Goal: Communication & Community: Answer question/provide support

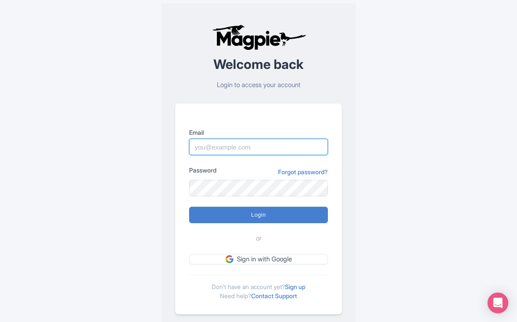
click at [220, 147] on input "Email" at bounding box center [258, 147] width 139 height 16
type input "mail@yellowstonesafaritours.com"
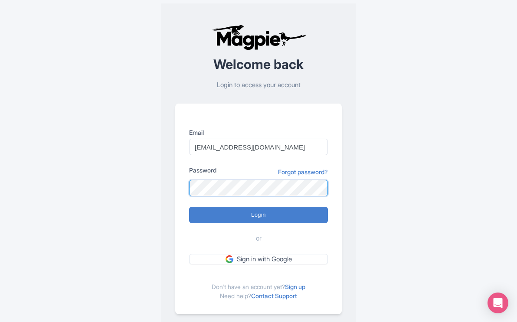
click at [189, 207] on input "Login" at bounding box center [258, 215] width 139 height 16
type input "Logging in..."
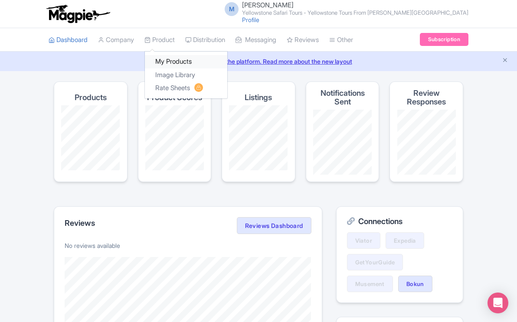
click at [166, 61] on link "My Products" at bounding box center [186, 61] width 82 height 13
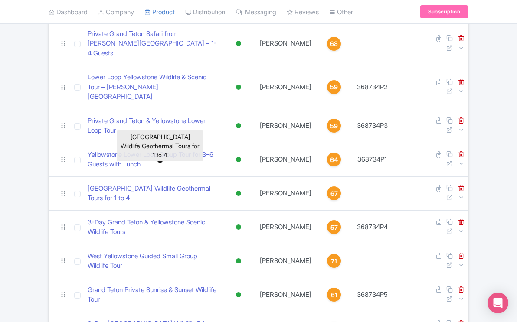
scroll to position [254, 0]
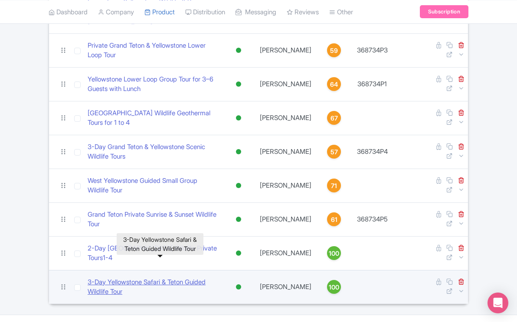
click at [193, 277] on link "​3-Day Yellowstone Safari & Teton Guided Wildlife Tour" at bounding box center [153, 287] width 131 height 20
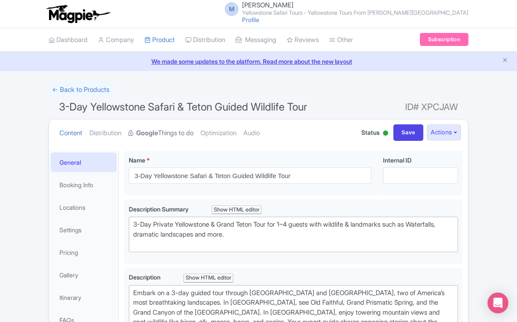
click at [171, 135] on link "Google Things to do" at bounding box center [160, 133] width 65 height 27
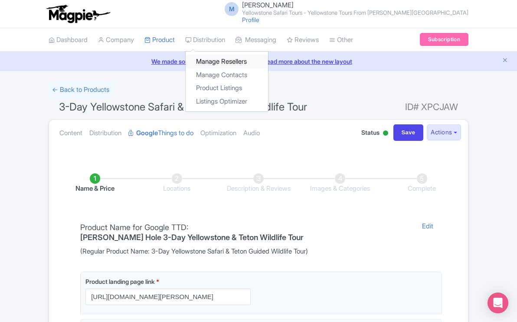
click at [213, 61] on link "Manage Resellers" at bounding box center [226, 61] width 82 height 13
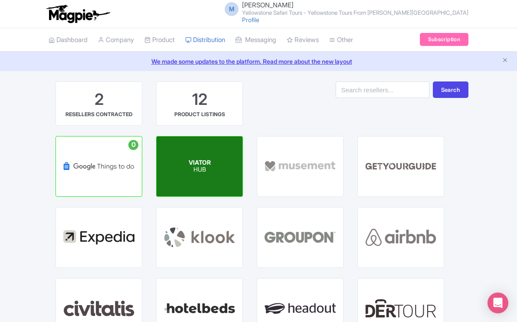
click at [213, 154] on div "VIATOR HUB" at bounding box center [199, 167] width 86 height 60
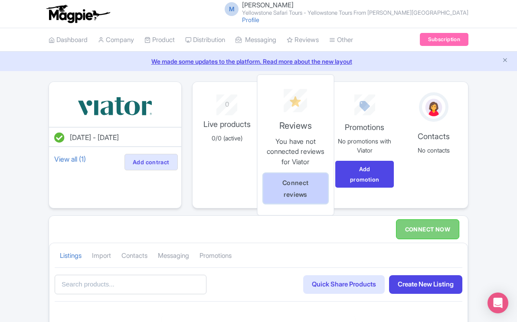
click at [293, 185] on link "Connect reviews" at bounding box center [295, 188] width 65 height 30
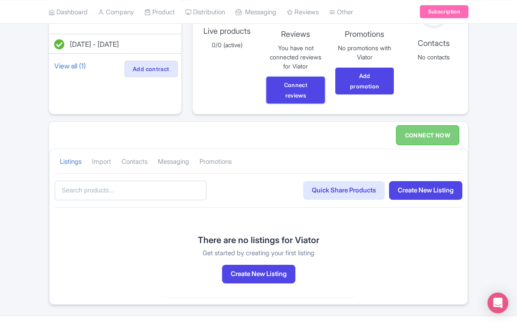
scroll to position [93, 0]
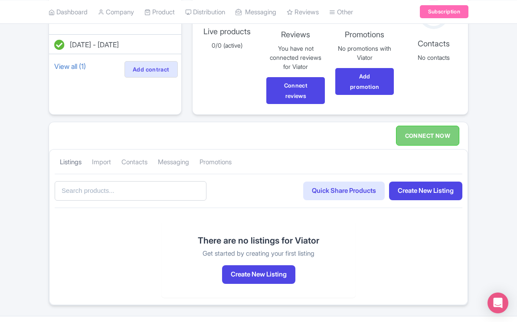
click at [75, 161] on link "Listings" at bounding box center [71, 162] width 22 height 24
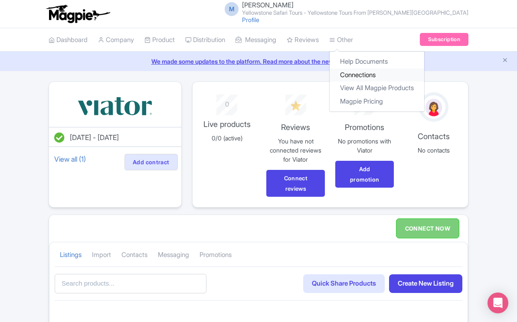
click at [364, 73] on link "Connections" at bounding box center [376, 74] width 94 height 13
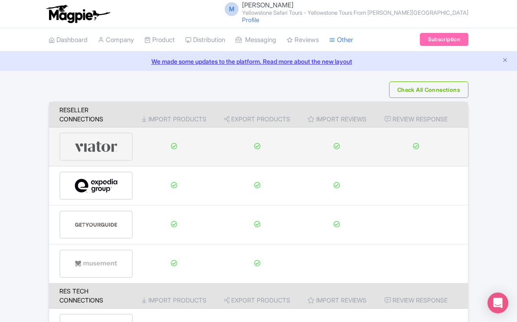
click at [98, 146] on img at bounding box center [96, 146] width 43 height 26
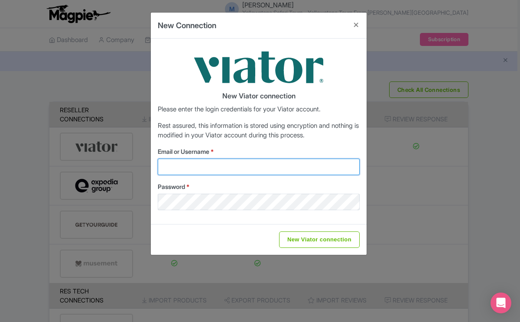
click at [198, 166] on input "Email or Username *" at bounding box center [259, 167] width 202 height 16
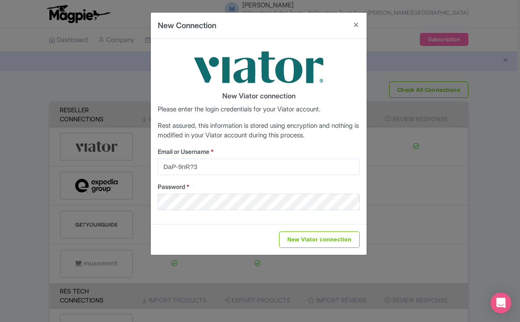
click at [208, 187] on label "Password *" at bounding box center [259, 186] width 202 height 9
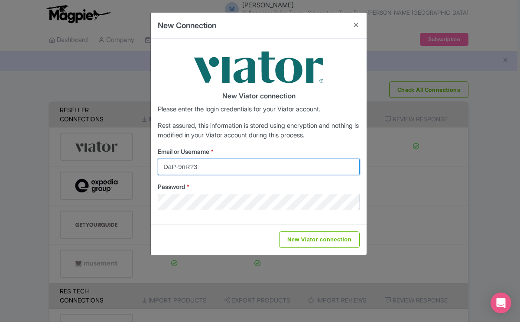
click at [203, 166] on input "DaP-9nR?3" at bounding box center [259, 167] width 202 height 16
type input "D"
type input "m"
type input "guides2022@gmail.com"
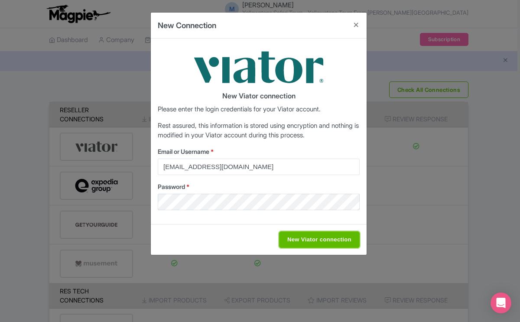
click at [314, 237] on input "New Viator connection" at bounding box center [319, 239] width 81 height 16
type input "Saving..."
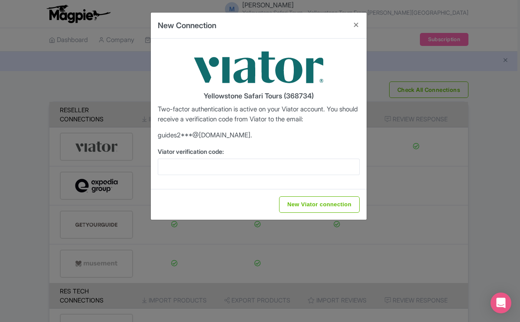
click at [235, 154] on label "Viator verification code:" at bounding box center [259, 151] width 202 height 9
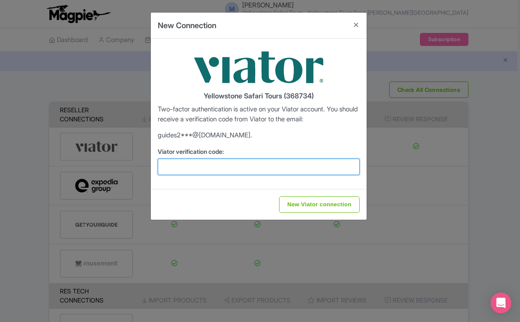
click at [235, 159] on input "Viator verification code:" at bounding box center [259, 167] width 202 height 16
type input "558161"
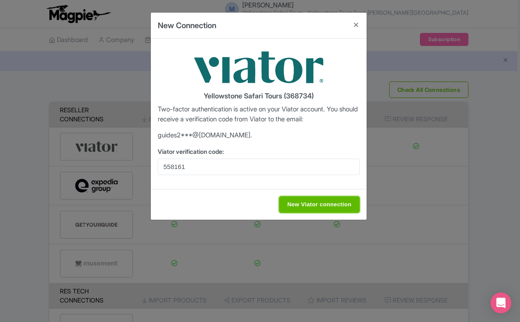
click at [325, 203] on input "New Viator connection" at bounding box center [319, 204] width 81 height 16
type input "Saving..."
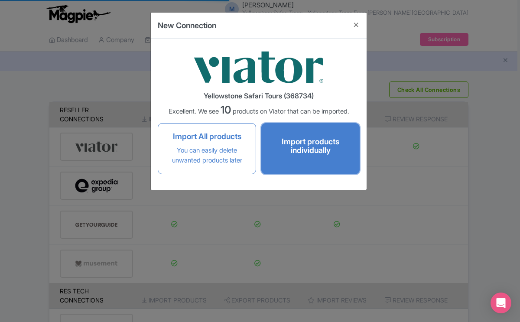
click at [325, 150] on h4 "Import products individually" at bounding box center [310, 145] width 80 height 17
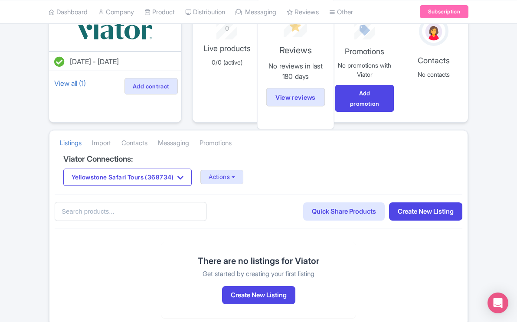
scroll to position [77, 0]
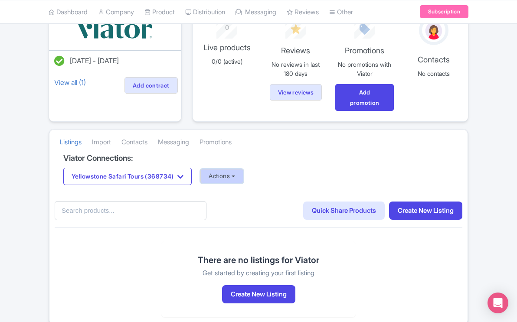
click at [243, 176] on button "Actions" at bounding box center [221, 176] width 43 height 14
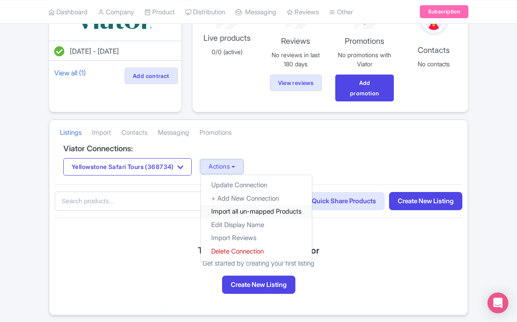
scroll to position [99, 0]
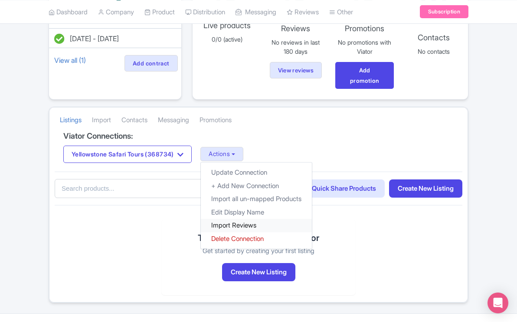
click at [261, 224] on link "Import Reviews" at bounding box center [256, 225] width 111 height 13
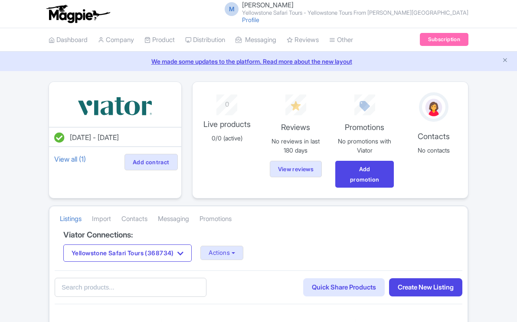
scroll to position [99, 0]
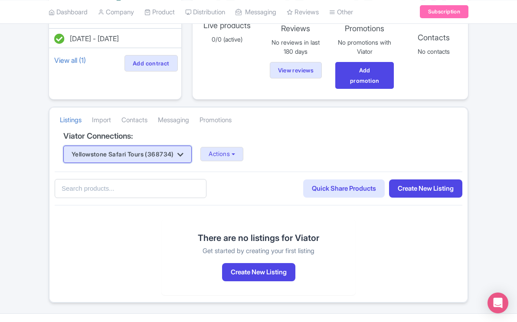
click at [183, 155] on icon "button" at bounding box center [180, 154] width 6 height 7
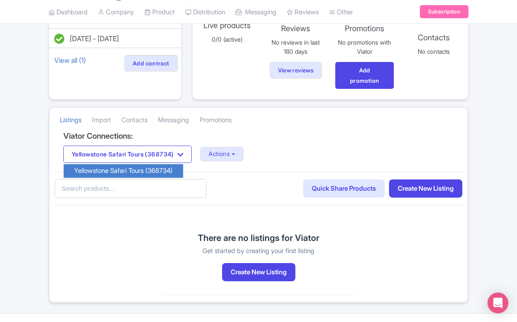
click at [177, 169] on link "Yellowstone Safari Tours (368734)" at bounding box center [123, 170] width 119 height 13
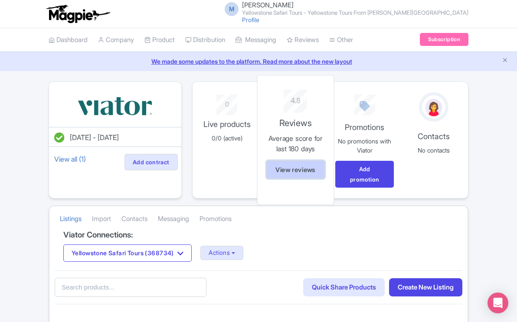
click at [296, 168] on link "View reviews" at bounding box center [295, 169] width 59 height 19
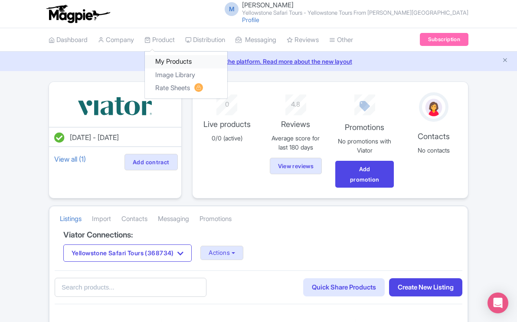
click at [174, 62] on link "My Products" at bounding box center [186, 61] width 82 height 13
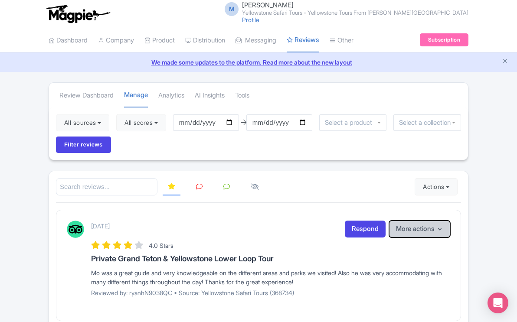
click at [436, 227] on icon "button" at bounding box center [439, 229] width 7 height 7
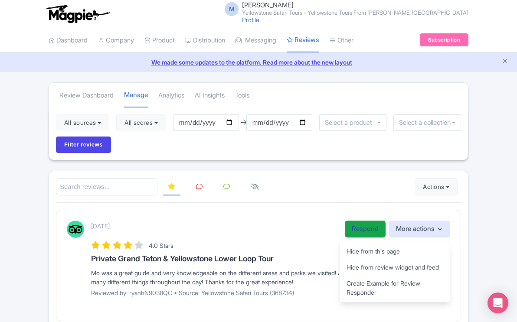
click at [356, 227] on link "Respond" at bounding box center [365, 229] width 41 height 17
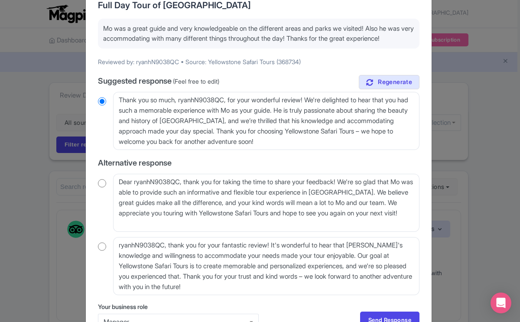
scroll to position [137, 0]
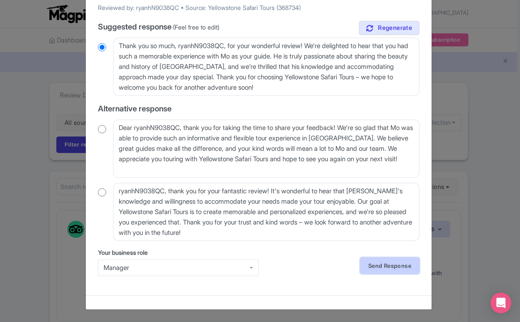
click at [384, 263] on link "Send Response" at bounding box center [389, 265] width 59 height 16
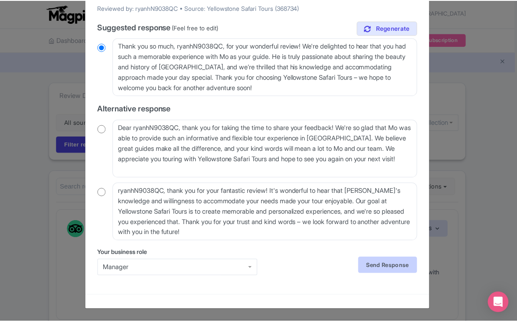
scroll to position [0, 0]
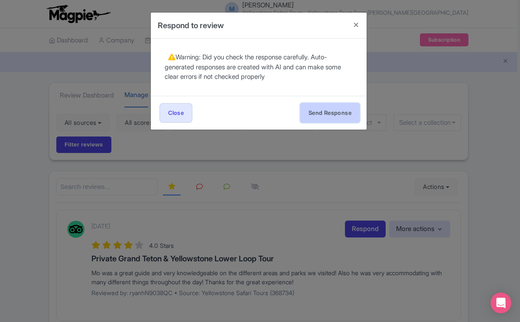
click at [331, 115] on button "Send Response" at bounding box center [329, 113] width 59 height 20
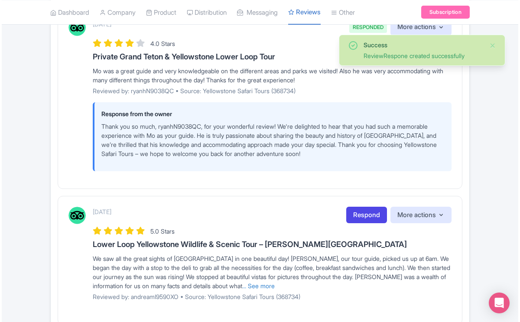
scroll to position [202, 0]
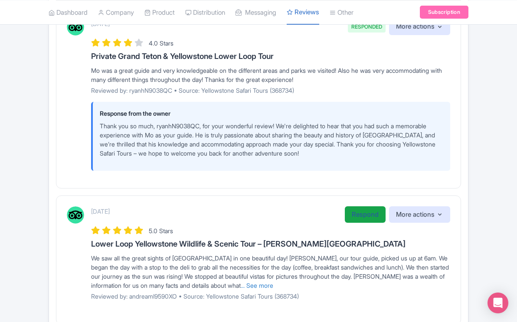
click at [363, 214] on link "Respond" at bounding box center [365, 214] width 41 height 17
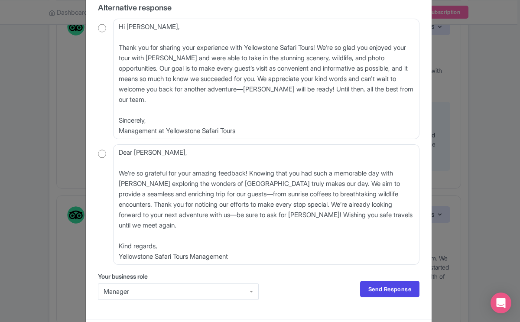
scroll to position [343, 0]
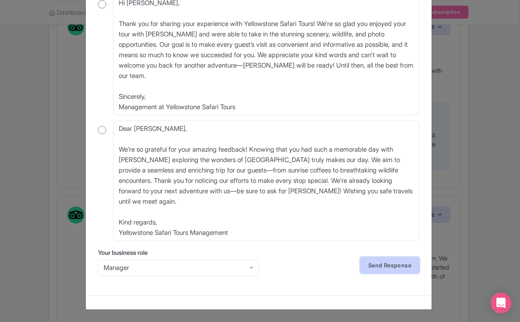
click at [377, 265] on link "Send Response" at bounding box center [389, 265] width 59 height 16
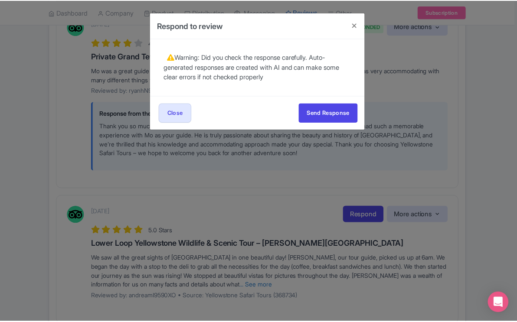
scroll to position [0, 0]
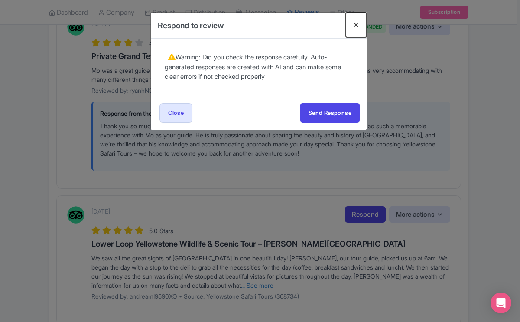
click at [357, 24] on button "Close" at bounding box center [356, 25] width 21 height 25
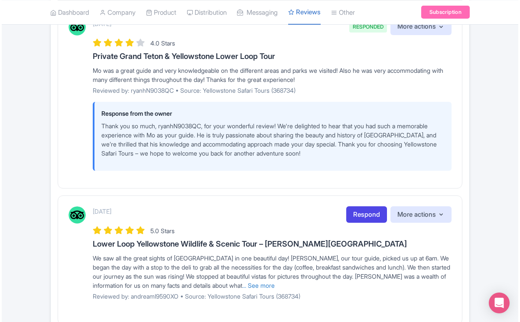
scroll to position [207, 0]
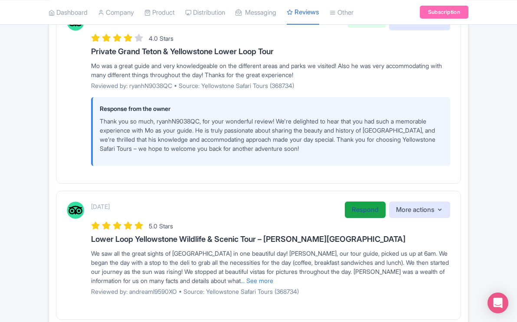
click at [363, 210] on link "Respond" at bounding box center [365, 210] width 41 height 17
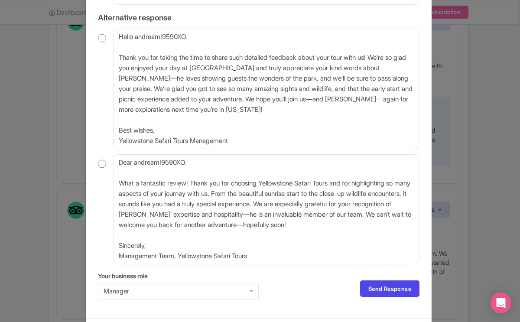
scroll to position [343, 0]
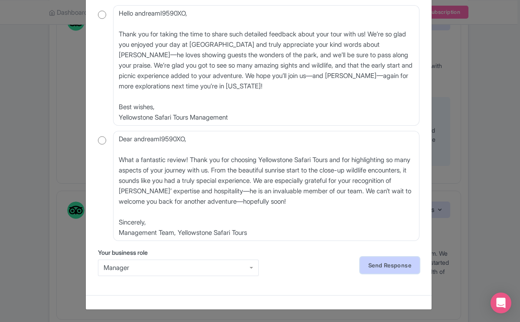
click at [367, 266] on link "Send Response" at bounding box center [389, 265] width 59 height 16
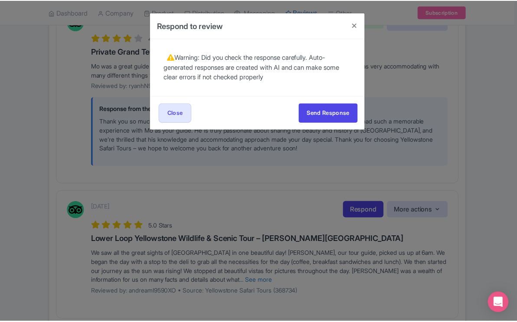
scroll to position [0, 0]
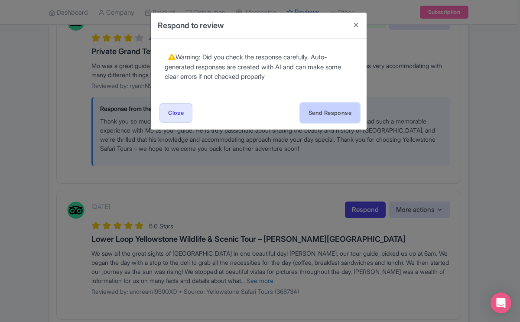
click at [331, 114] on button "Send Response" at bounding box center [329, 113] width 59 height 20
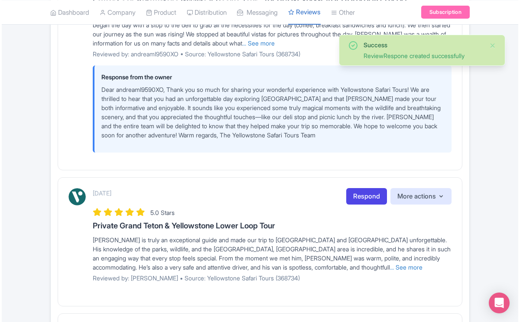
scroll to position [460, 0]
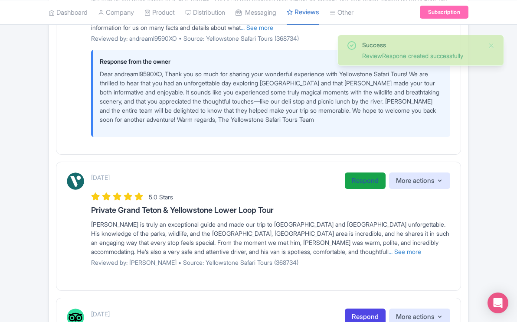
click at [360, 181] on link "Respond" at bounding box center [365, 180] width 41 height 17
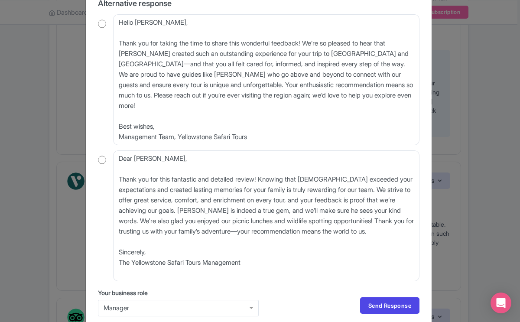
scroll to position [374, 0]
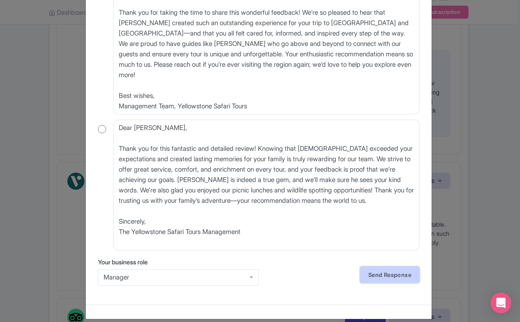
click at [384, 267] on link "Send Response" at bounding box center [389, 275] width 59 height 16
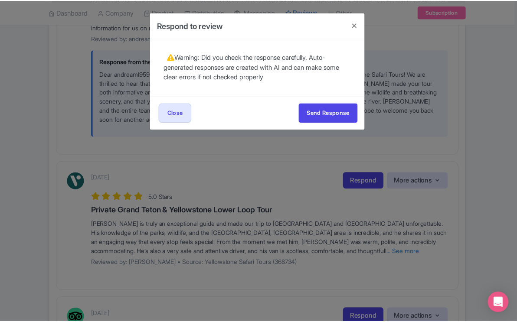
scroll to position [0, 0]
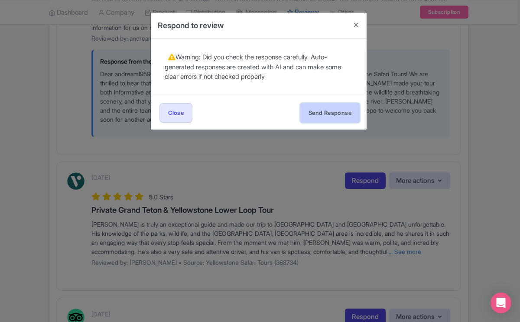
click at [326, 111] on button "Send Response" at bounding box center [329, 113] width 59 height 20
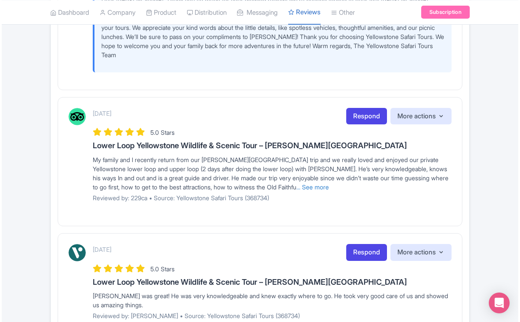
scroll to position [737, 0]
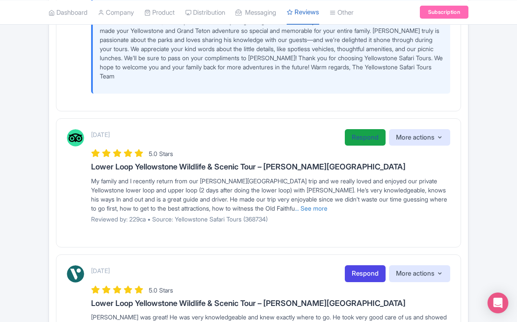
click at [367, 137] on link "Respond" at bounding box center [365, 137] width 41 height 17
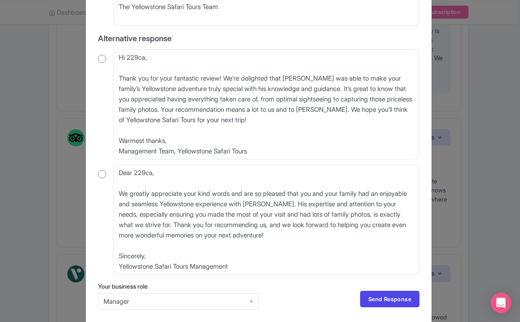
scroll to position [322, 0]
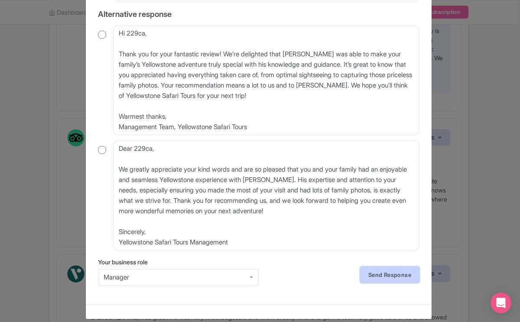
click at [396, 267] on link "Send Response" at bounding box center [389, 275] width 59 height 16
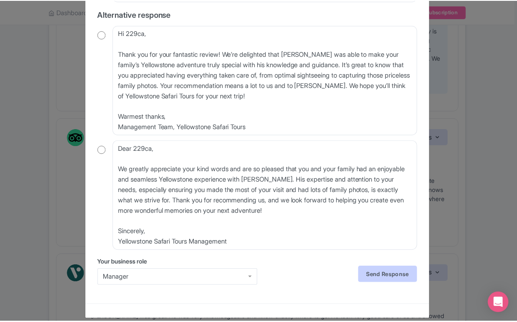
scroll to position [0, 0]
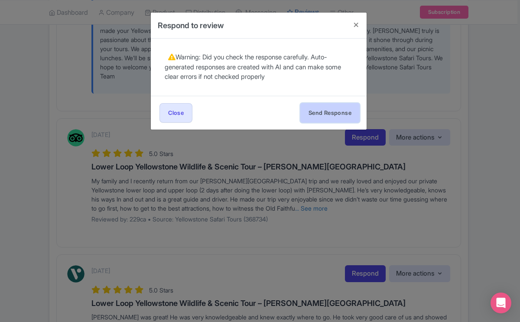
click at [336, 111] on button "Send Response" at bounding box center [329, 113] width 59 height 20
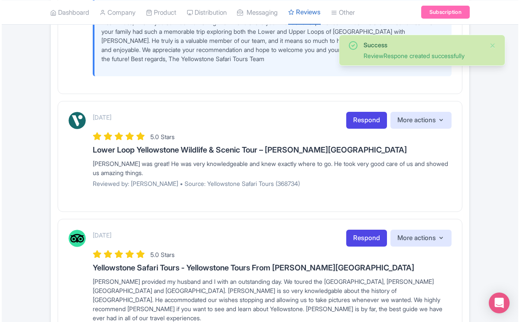
scroll to position [973, 0]
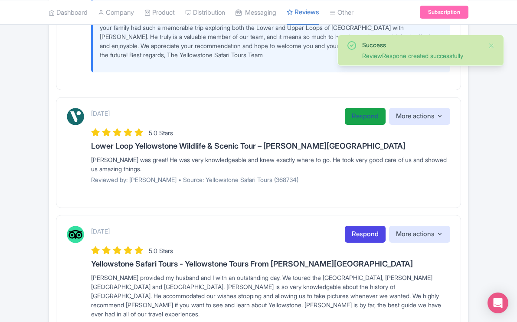
click at [370, 116] on link "Respond" at bounding box center [365, 116] width 41 height 17
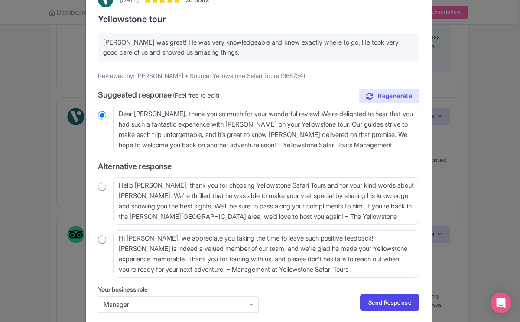
scroll to position [95, 0]
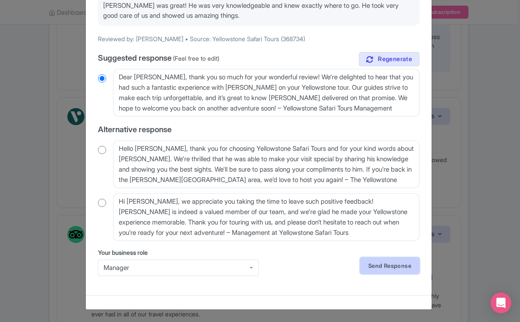
click at [394, 264] on link "Send Response" at bounding box center [389, 265] width 59 height 16
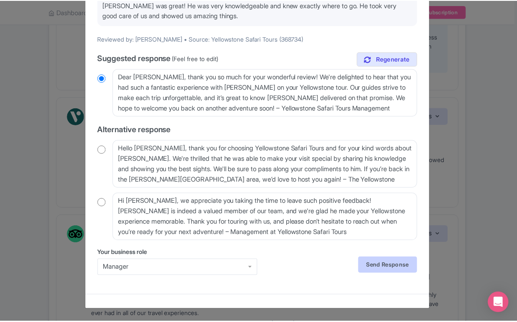
scroll to position [0, 0]
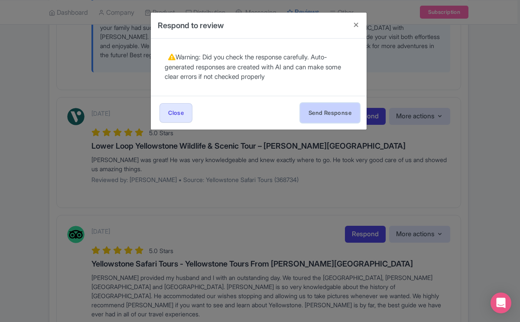
click at [340, 108] on button "Send Response" at bounding box center [329, 113] width 59 height 20
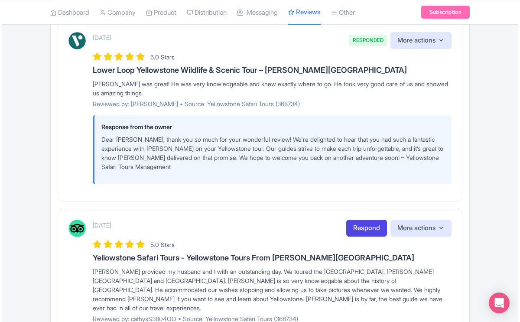
scroll to position [1095, 0]
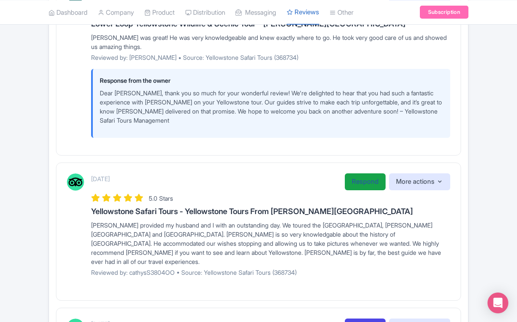
click at [358, 183] on link "Respond" at bounding box center [365, 181] width 41 height 17
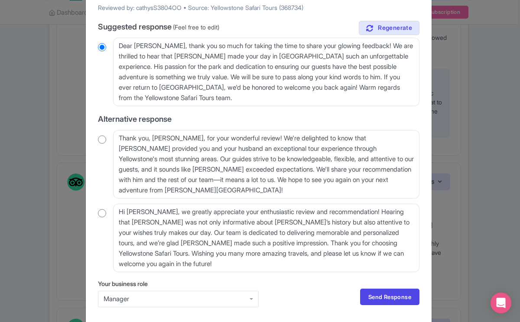
scroll to position [187, 0]
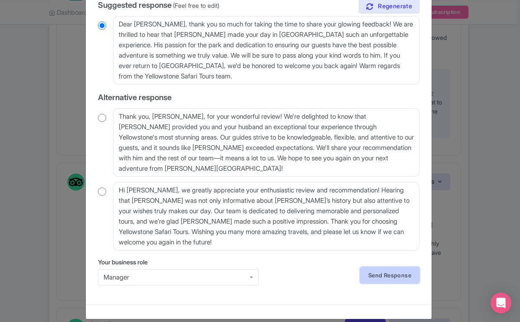
click at [378, 267] on link "Send Response" at bounding box center [389, 275] width 59 height 16
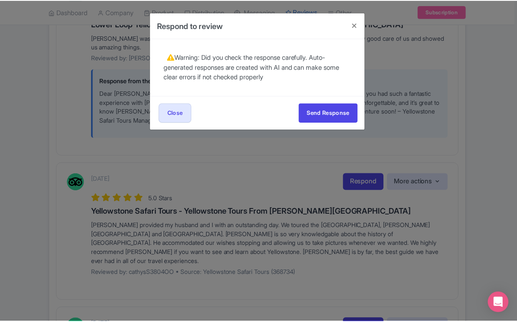
scroll to position [0, 0]
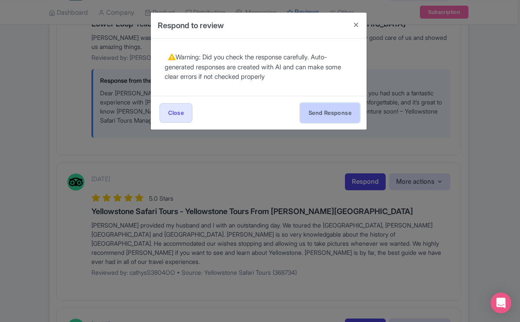
click at [343, 111] on button "Send Response" at bounding box center [329, 113] width 59 height 20
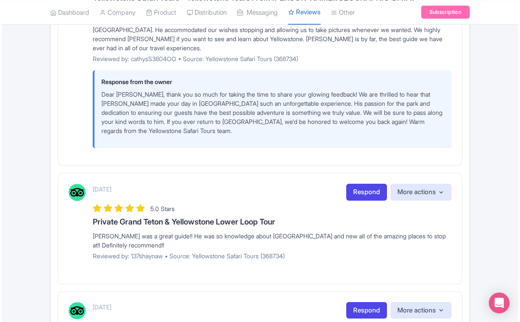
scroll to position [1314, 0]
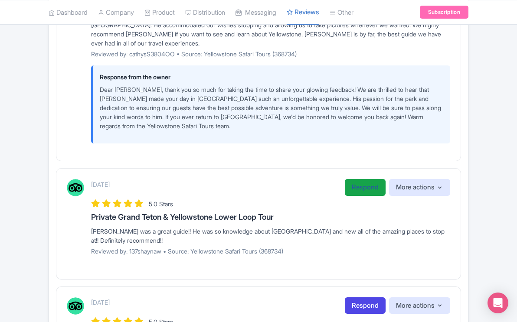
click at [360, 179] on link "Respond" at bounding box center [365, 187] width 41 height 17
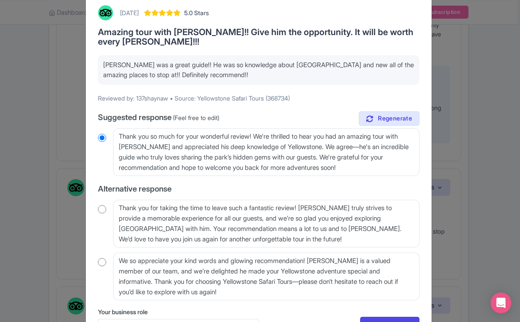
scroll to position [105, 0]
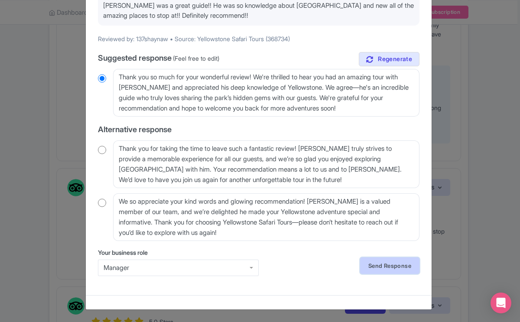
click at [382, 266] on link "Send Response" at bounding box center [389, 265] width 59 height 16
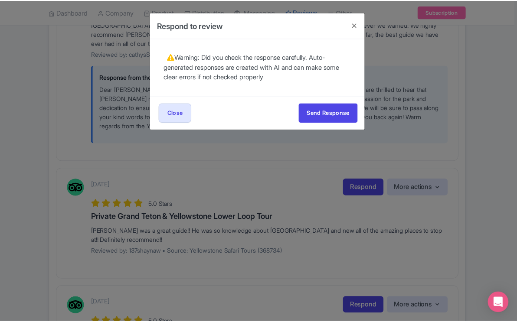
scroll to position [0, 0]
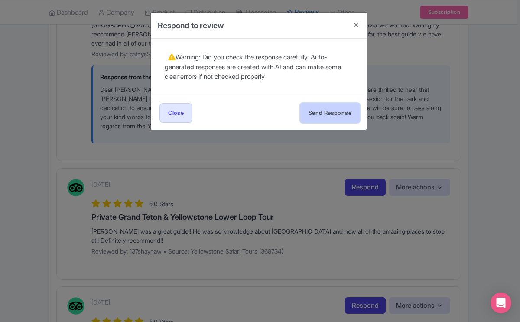
click at [328, 110] on button "Send Response" at bounding box center [329, 113] width 59 height 20
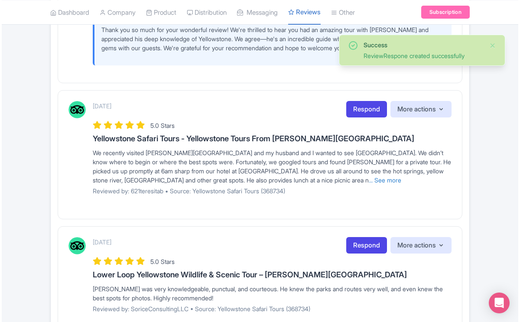
scroll to position [1574, 0]
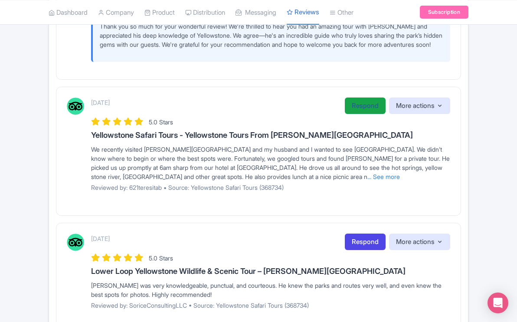
click at [370, 107] on link "Respond" at bounding box center [365, 106] width 41 height 17
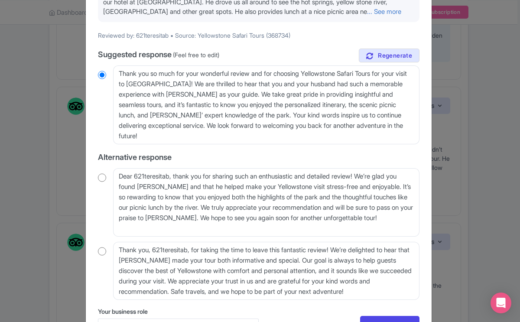
scroll to position [187, 0]
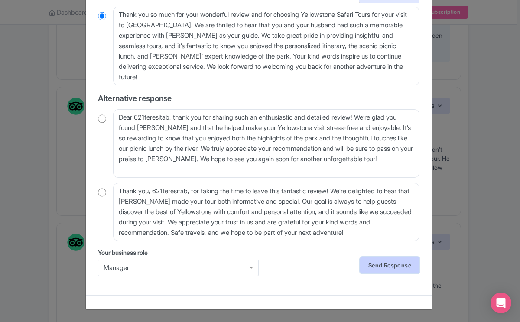
click at [392, 262] on link "Send Response" at bounding box center [389, 265] width 59 height 16
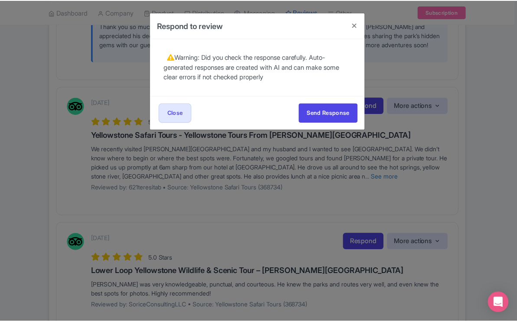
scroll to position [0, 0]
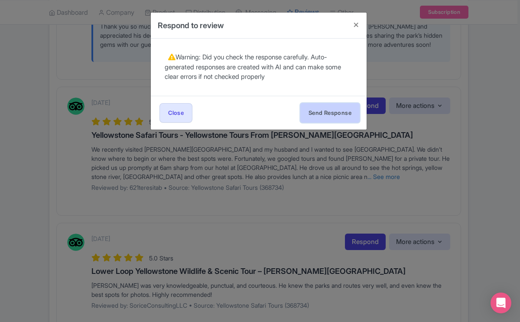
click at [333, 114] on button "Send Response" at bounding box center [329, 113] width 59 height 20
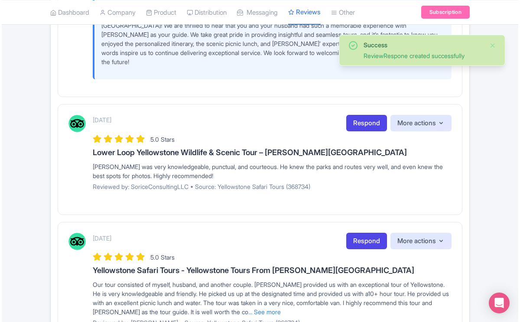
scroll to position [1741, 0]
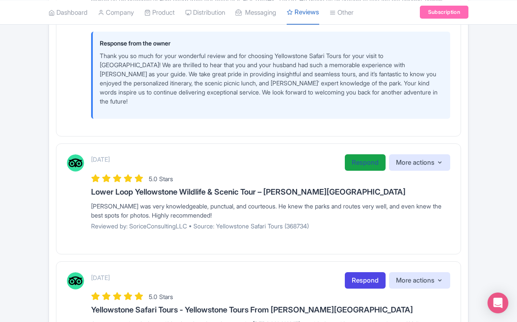
click at [367, 154] on link "Respond" at bounding box center [365, 162] width 41 height 17
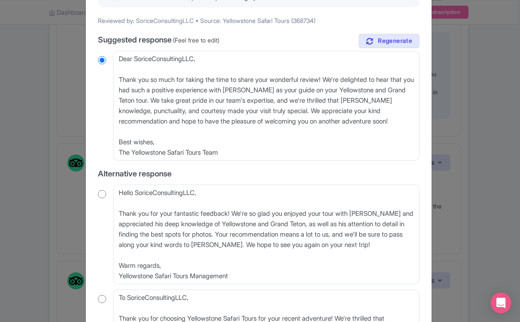
scroll to position [262, 0]
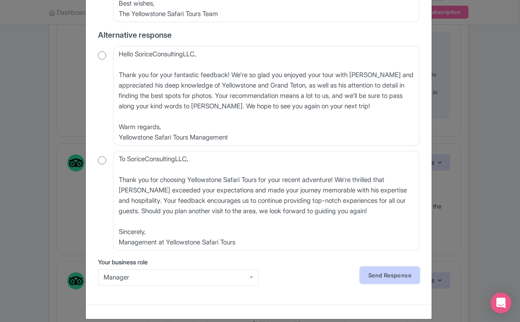
click at [387, 267] on link "Send Response" at bounding box center [389, 275] width 59 height 16
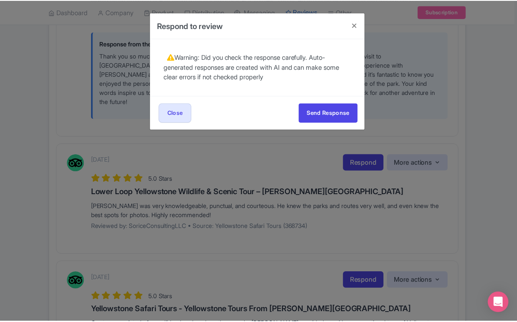
scroll to position [0, 0]
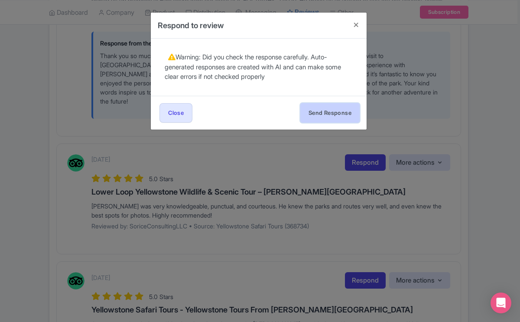
click at [319, 111] on button "Send Response" at bounding box center [329, 113] width 59 height 20
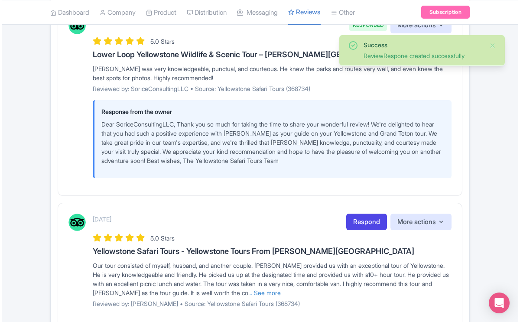
scroll to position [1931, 0]
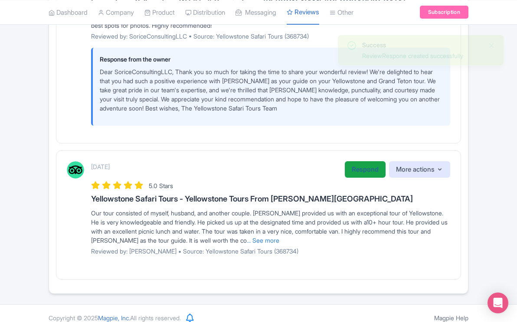
click at [355, 162] on link "Respond" at bounding box center [365, 169] width 41 height 17
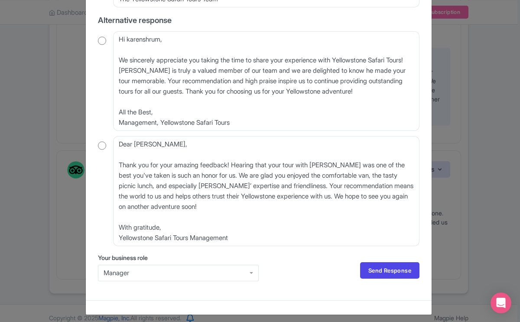
scroll to position [302, 0]
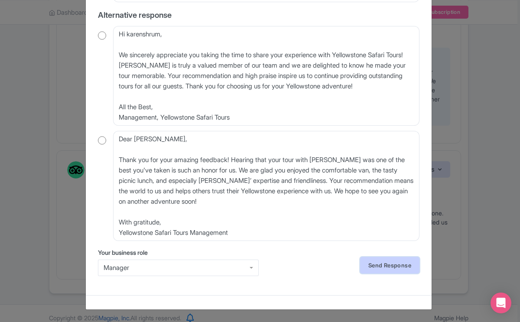
click at [383, 263] on link "Send Response" at bounding box center [389, 265] width 59 height 16
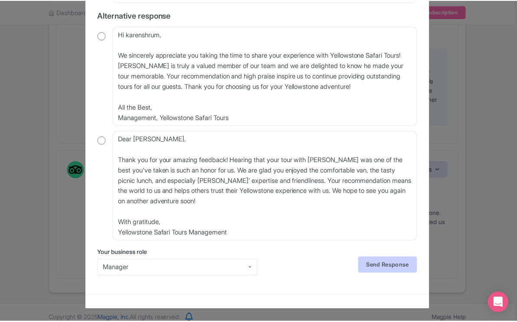
scroll to position [0, 0]
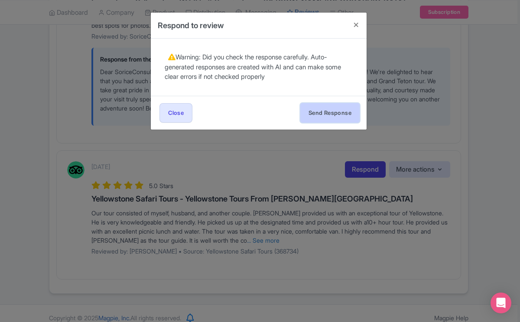
click at [325, 112] on button "Send Response" at bounding box center [329, 113] width 59 height 20
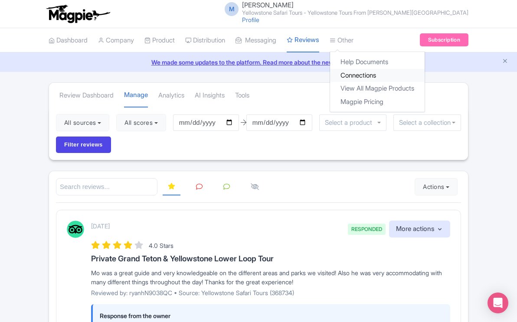
click at [367, 74] on link "Connections" at bounding box center [377, 75] width 94 height 13
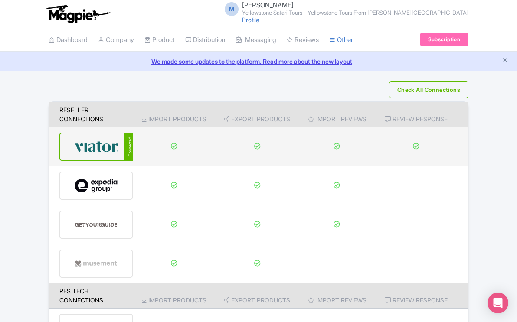
click at [112, 150] on img at bounding box center [96, 146] width 43 height 26
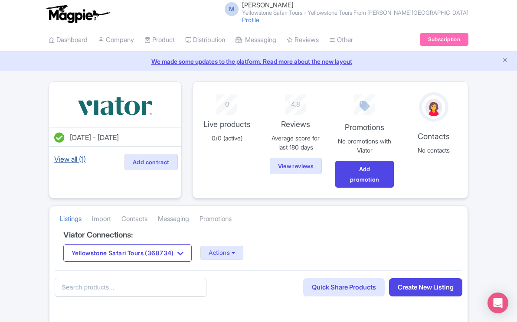
click at [76, 157] on link "View all (1)" at bounding box center [69, 159] width 35 height 12
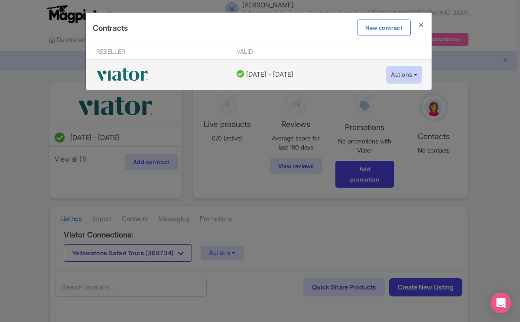
click at [416, 75] on button "Actions" at bounding box center [404, 75] width 34 height 16
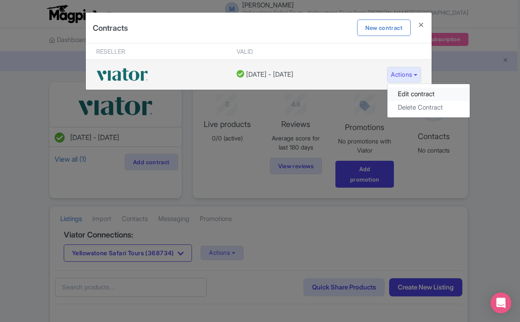
click at [407, 94] on link "Edit contract" at bounding box center [428, 94] width 82 height 13
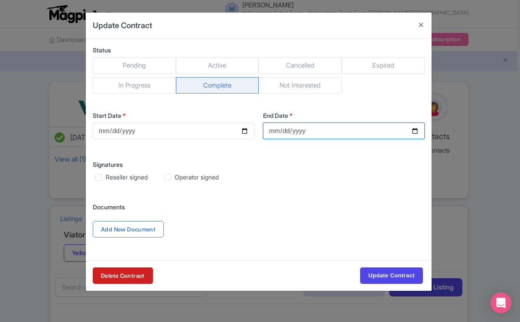
click at [296, 126] on input "2026-08-14" at bounding box center [344, 131] width 162 height 16
click at [416, 131] on input "2026-08-14" at bounding box center [344, 131] width 162 height 16
type input "2027-10-31"
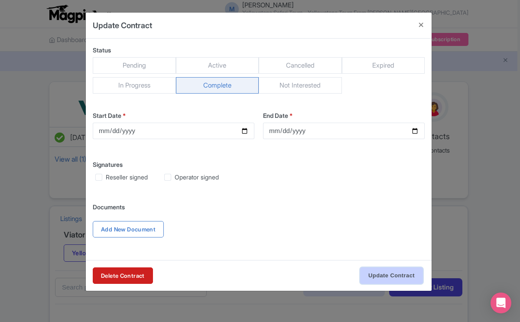
click at [381, 274] on input "Update Contract" at bounding box center [391, 275] width 63 height 16
type input "Uploading"
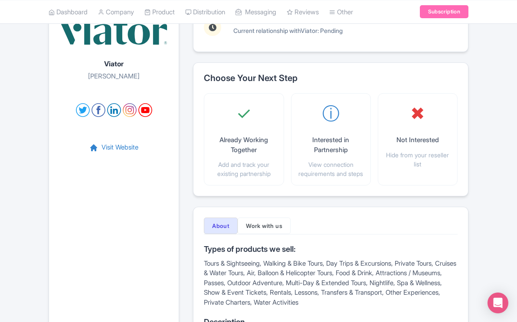
scroll to position [76, 0]
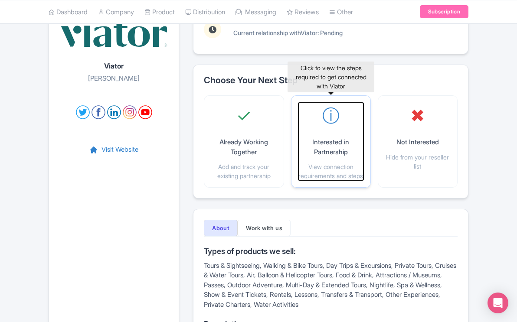
click at [337, 150] on p "Interested in Partnership" at bounding box center [330, 147] width 65 height 20
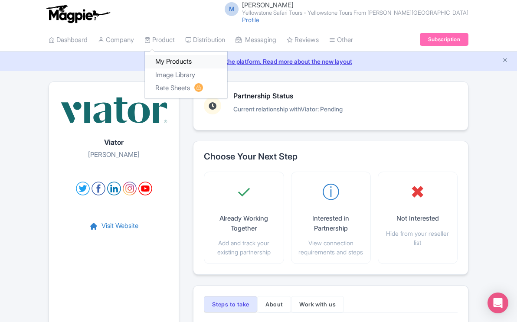
click at [176, 60] on link "My Products" at bounding box center [186, 61] width 82 height 13
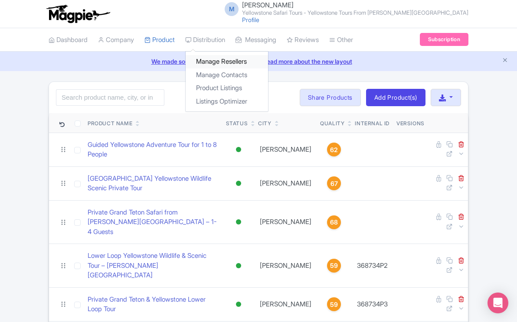
click at [227, 60] on link "Manage Resellers" at bounding box center [226, 61] width 82 height 13
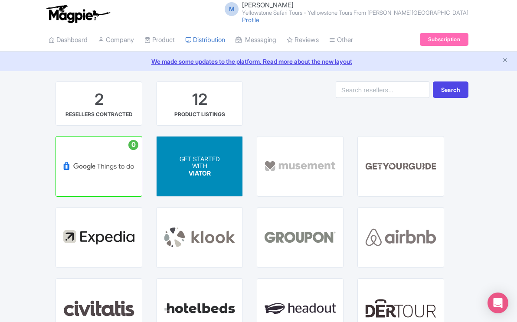
click at [206, 165] on p "WITH" at bounding box center [199, 166] width 40 height 7
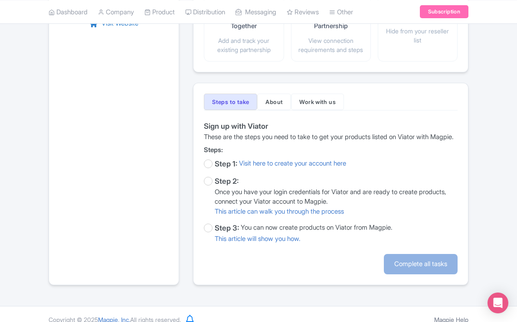
scroll to position [232, 0]
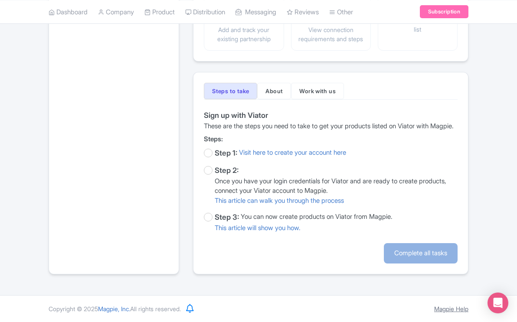
click at [452, 309] on link "Magpie Help" at bounding box center [451, 308] width 34 height 7
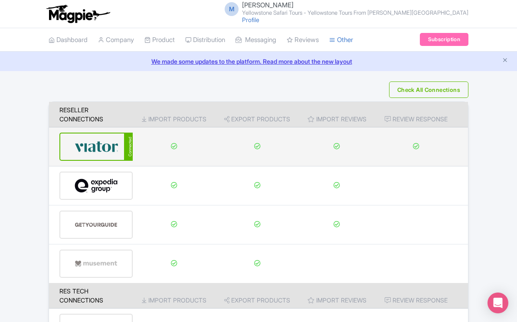
click at [111, 149] on img at bounding box center [96, 146] width 43 height 26
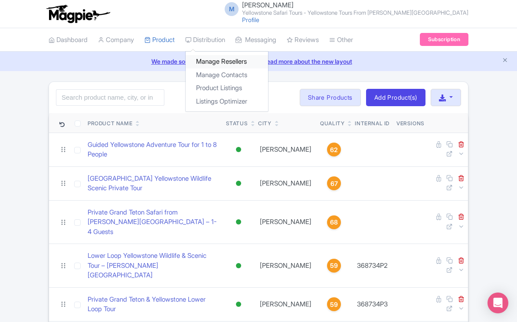
click at [222, 61] on link "Manage Resellers" at bounding box center [226, 61] width 82 height 13
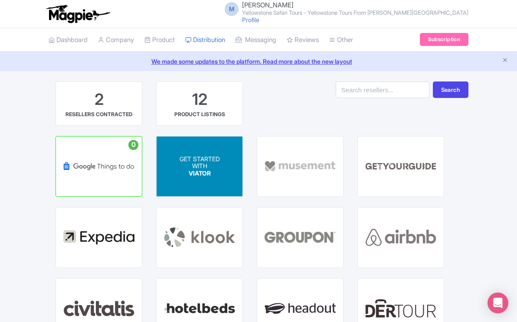
click at [211, 163] on p "WITH" at bounding box center [199, 166] width 40 height 7
